Goal: Use online tool/utility

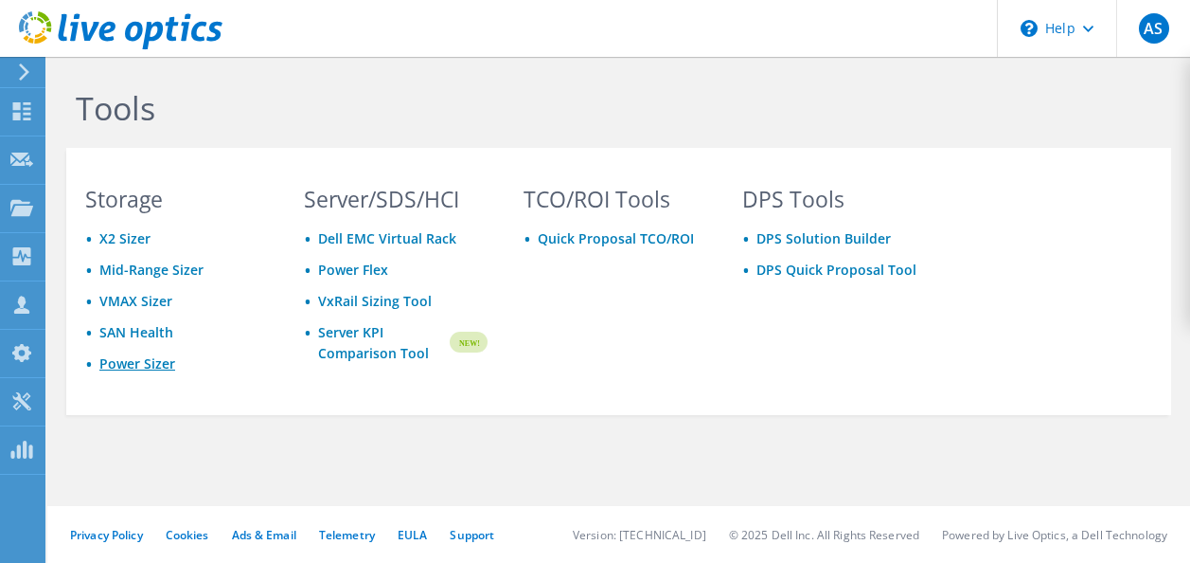
click at [130, 365] on link "Power Sizer" at bounding box center [137, 363] width 76 height 18
click at [665, 312] on div "TCO/ROI Tools Quick Proposal TCO/ROI" at bounding box center [615, 298] width 221 height 220
click at [149, 366] on link "Power Sizer" at bounding box center [137, 363] width 76 height 18
